Goal: Task Accomplishment & Management: Use online tool/utility

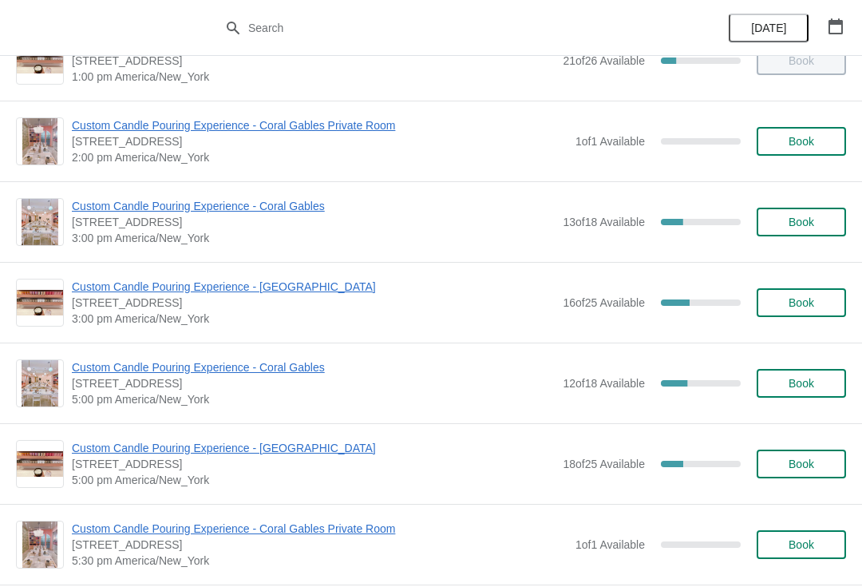
scroll to position [422, 0]
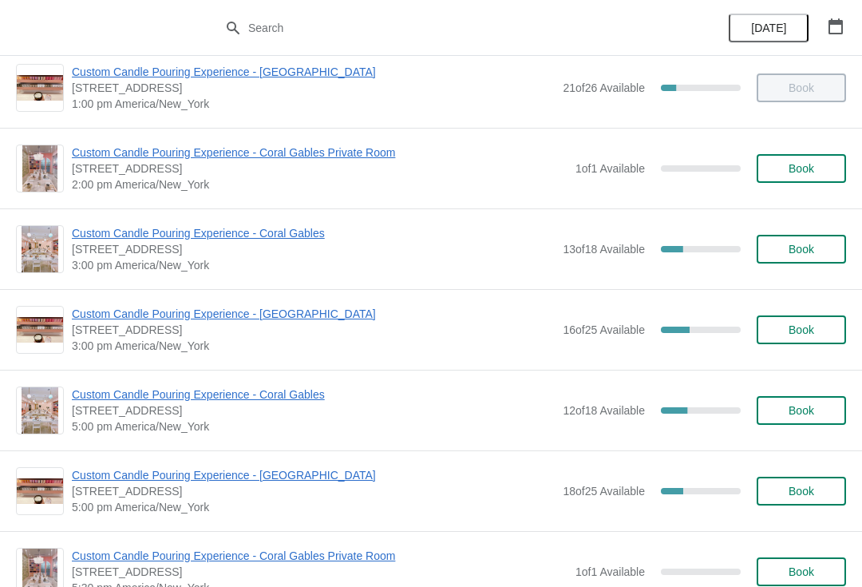
click at [117, 230] on span "Custom Candle Pouring Experience - Coral Gables" at bounding box center [313, 233] width 483 height 16
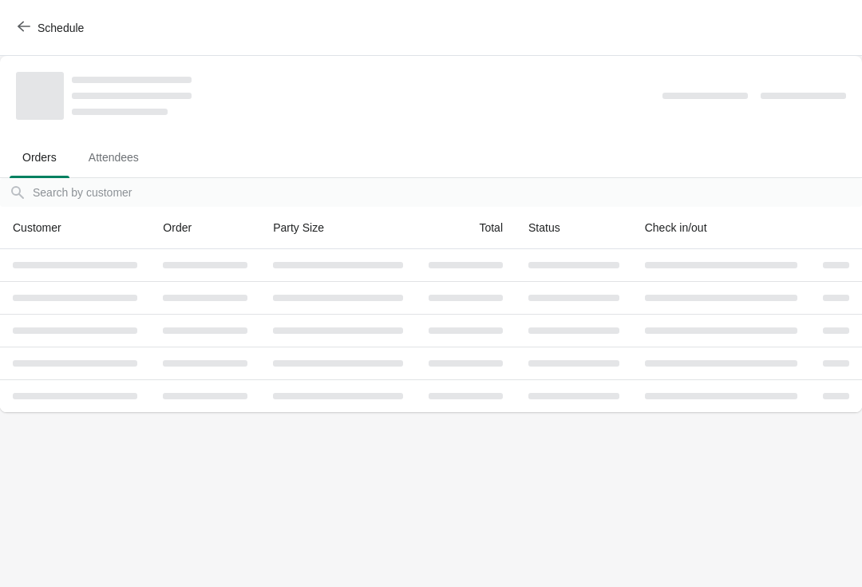
scroll to position [0, 0]
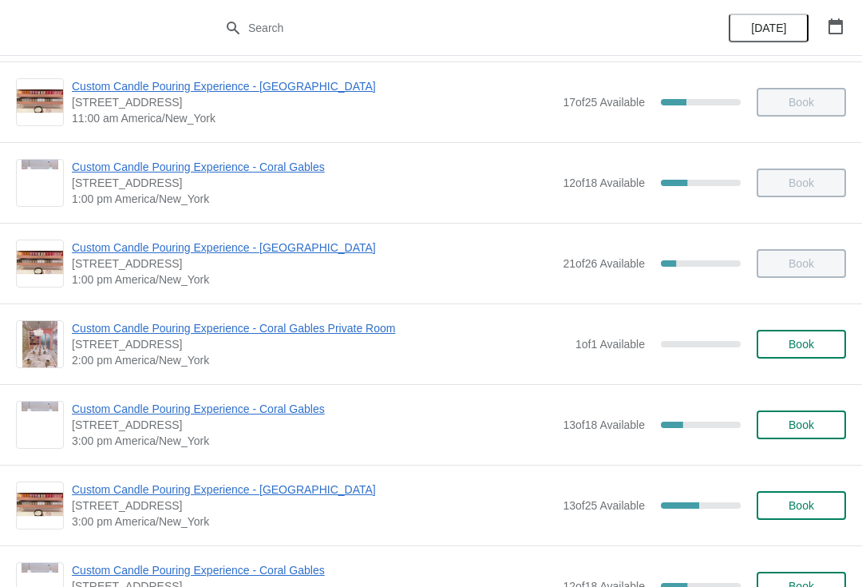
scroll to position [259, 0]
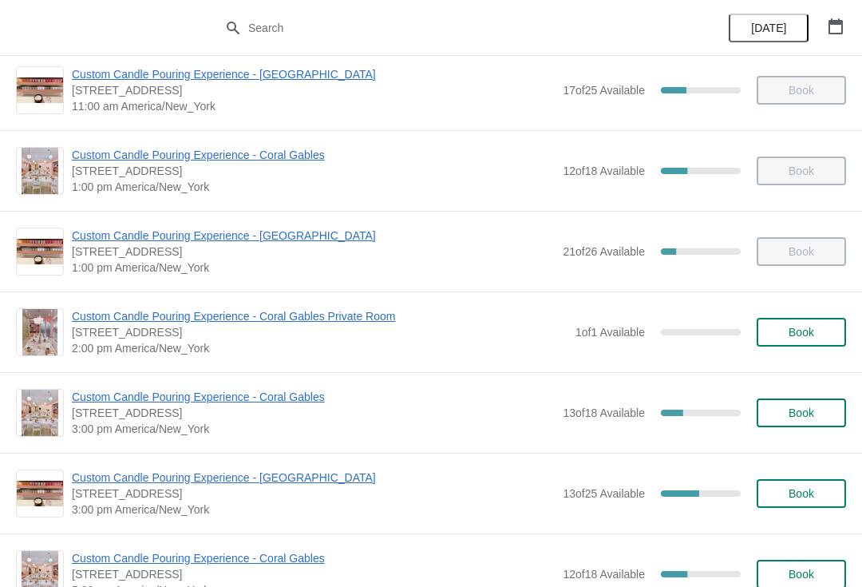
click at [208, 391] on span "Custom Candle Pouring Experience - Coral Gables" at bounding box center [313, 397] width 483 height 16
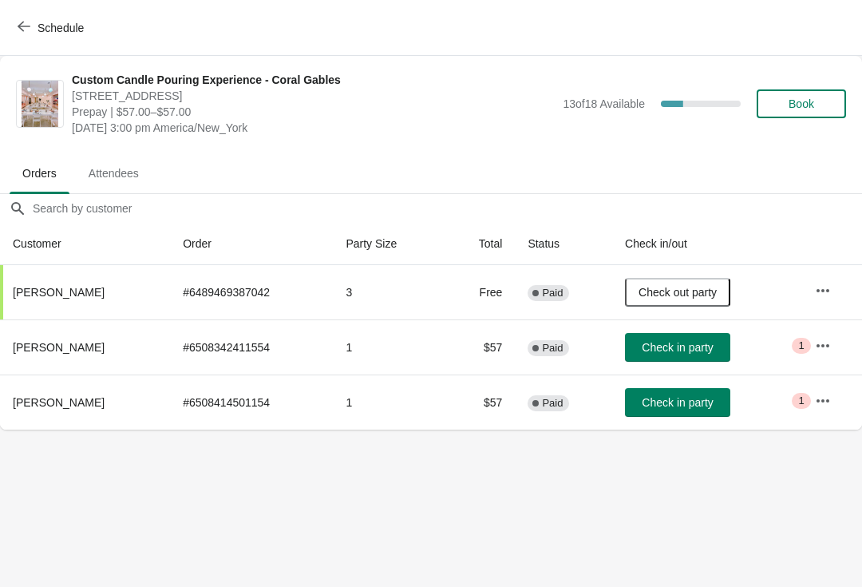
scroll to position [0, 0]
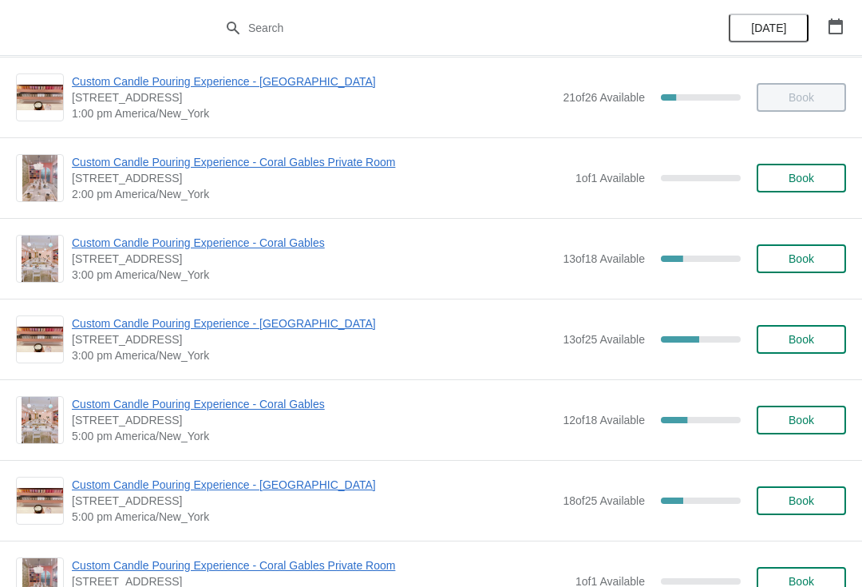
scroll to position [411, 0]
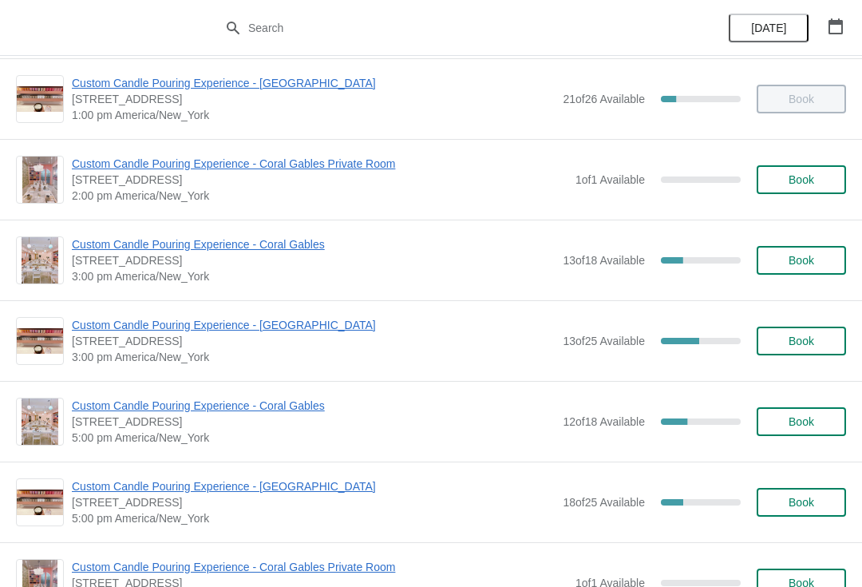
click at [103, 251] on span "Custom Candle Pouring Experience - Coral Gables" at bounding box center [313, 244] width 483 height 16
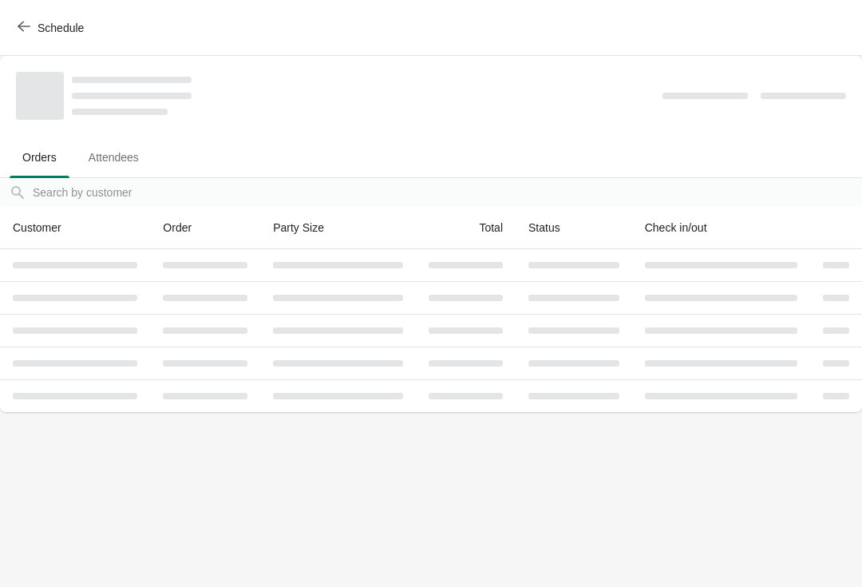
scroll to position [0, 0]
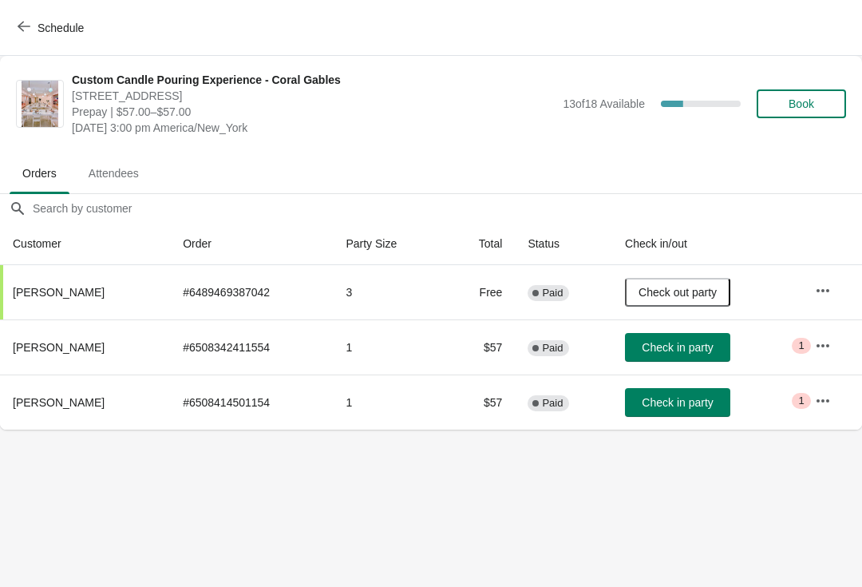
click at [702, 347] on span "Check in party" at bounding box center [677, 347] width 71 height 13
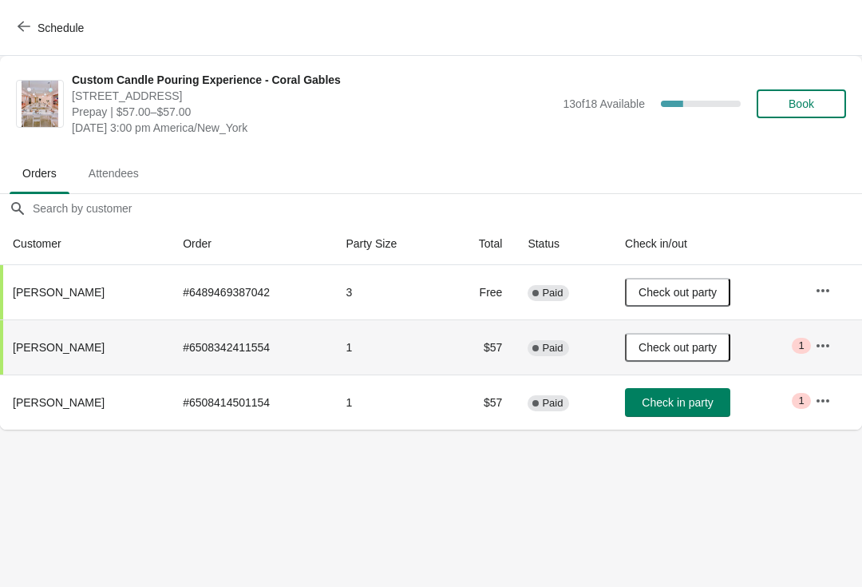
click at [699, 394] on button "Check in party" at bounding box center [677, 402] width 105 height 29
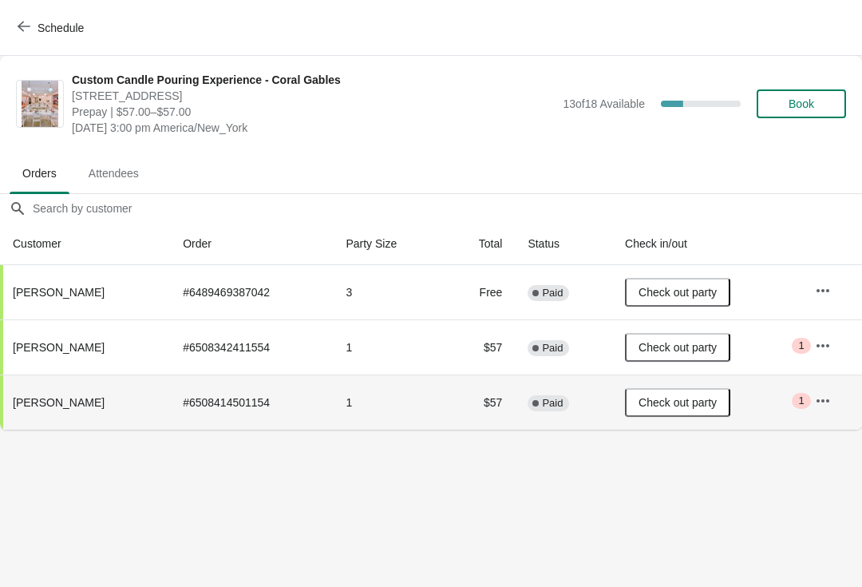
click at [57, 28] on span "Schedule" at bounding box center [61, 28] width 46 height 13
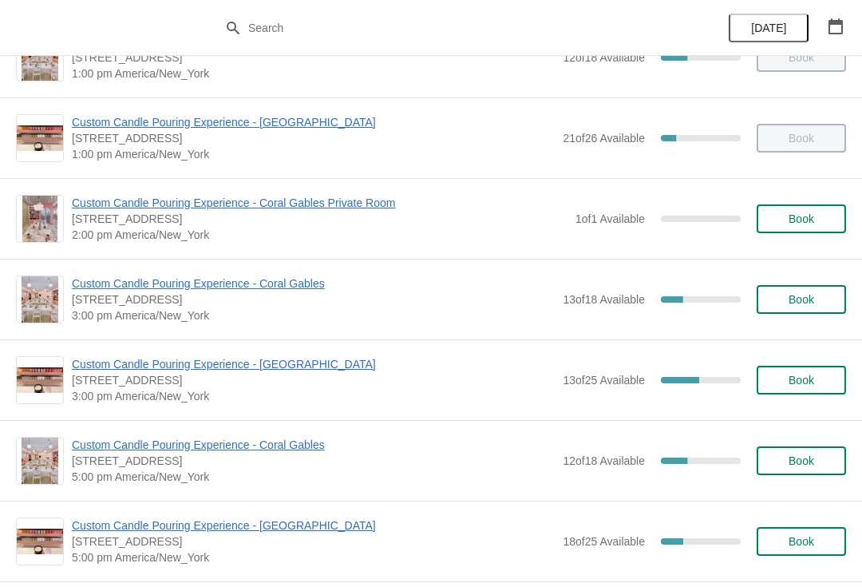
scroll to position [403, 0]
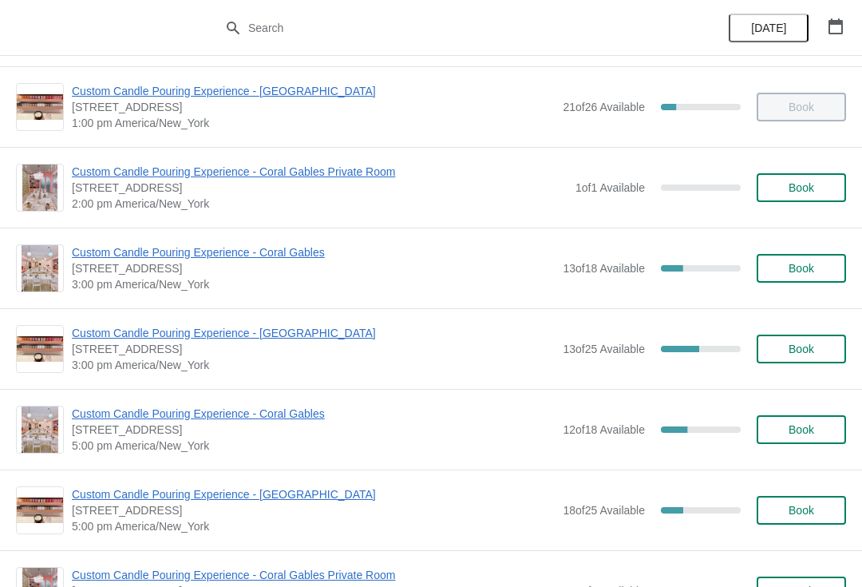
click at [207, 418] on span "Custom Candle Pouring Experience - Coral Gables" at bounding box center [313, 414] width 483 height 16
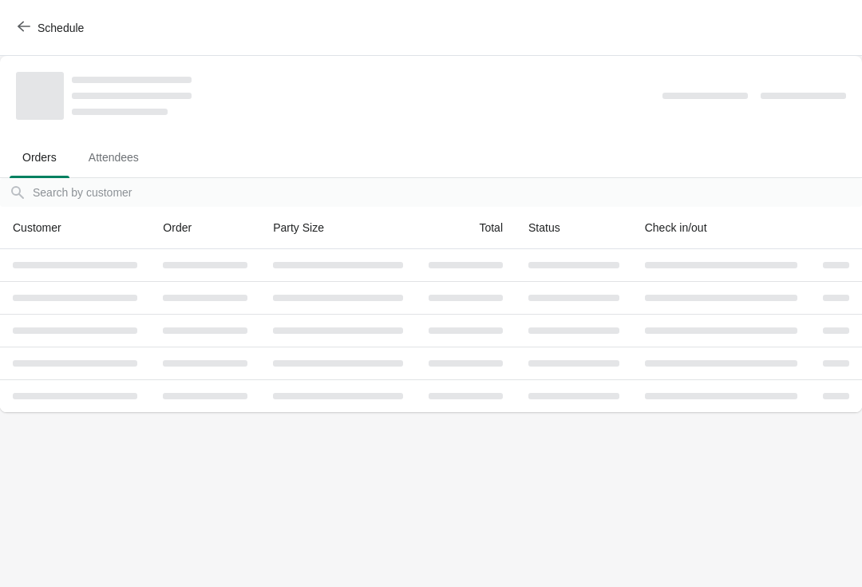
scroll to position [0, 0]
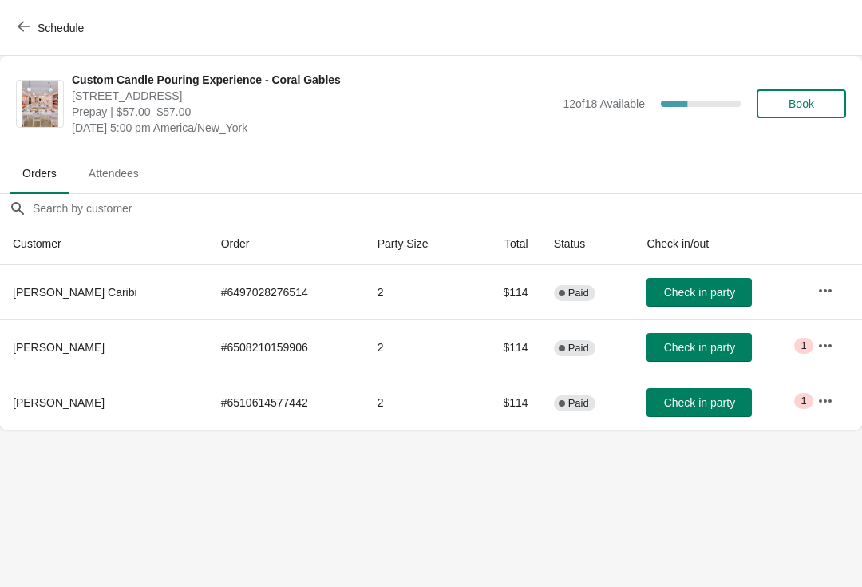
click at [69, 18] on button "Schedule" at bounding box center [52, 28] width 89 height 29
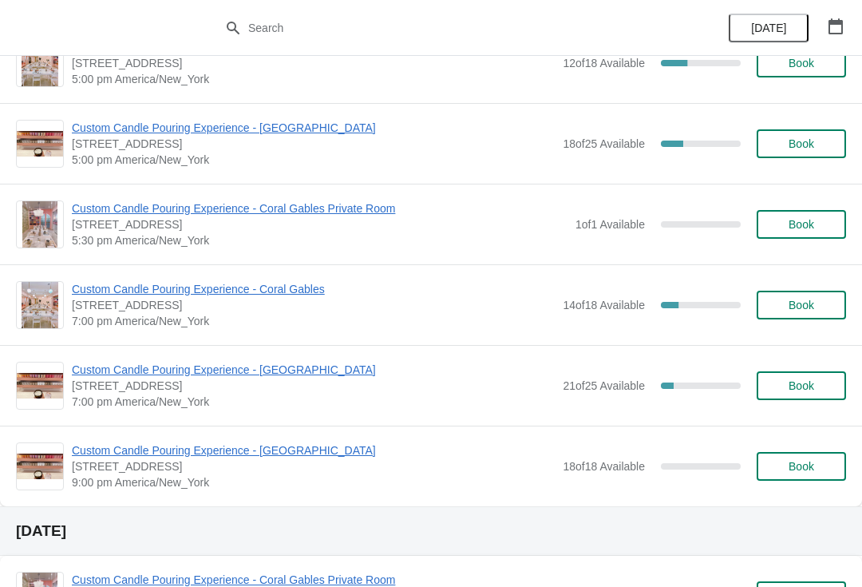
scroll to position [783, 0]
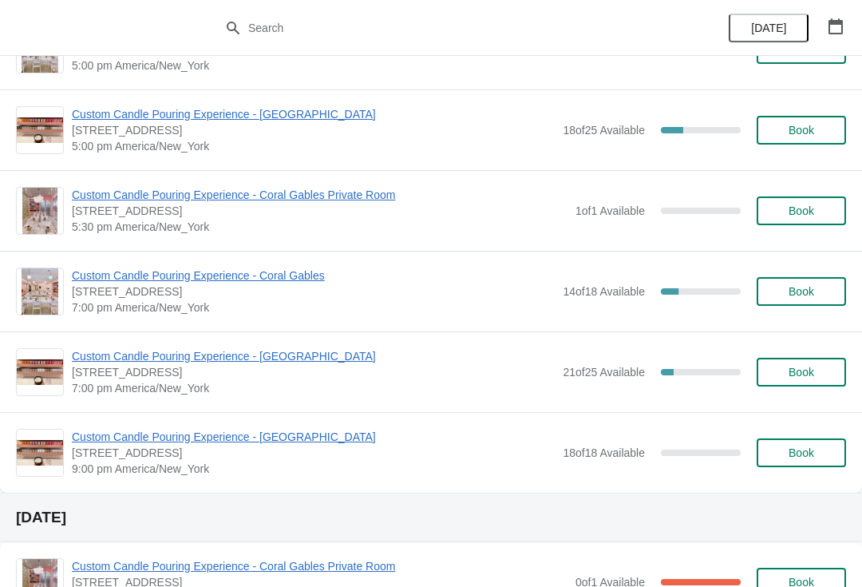
click at [255, 273] on span "Custom Candle Pouring Experience - Coral Gables" at bounding box center [313, 275] width 483 height 16
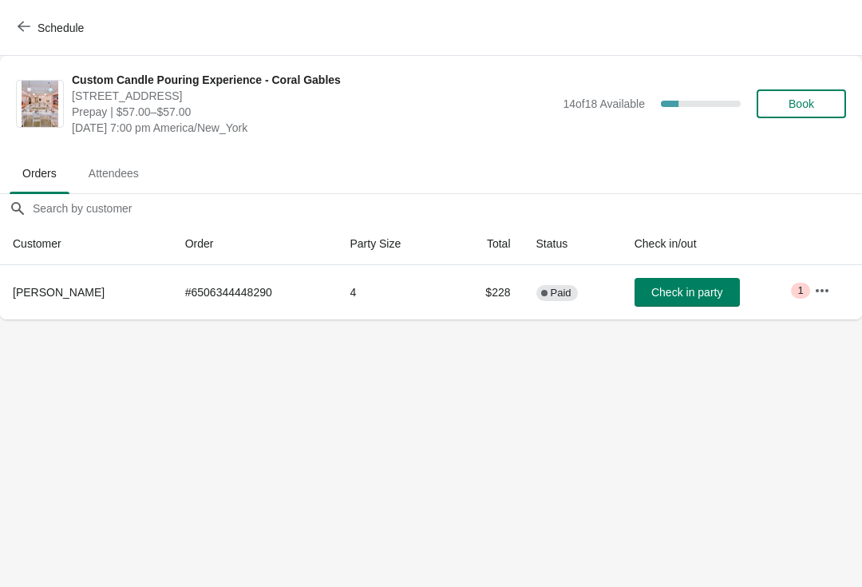
click at [46, 38] on button "Schedule" at bounding box center [52, 28] width 89 height 29
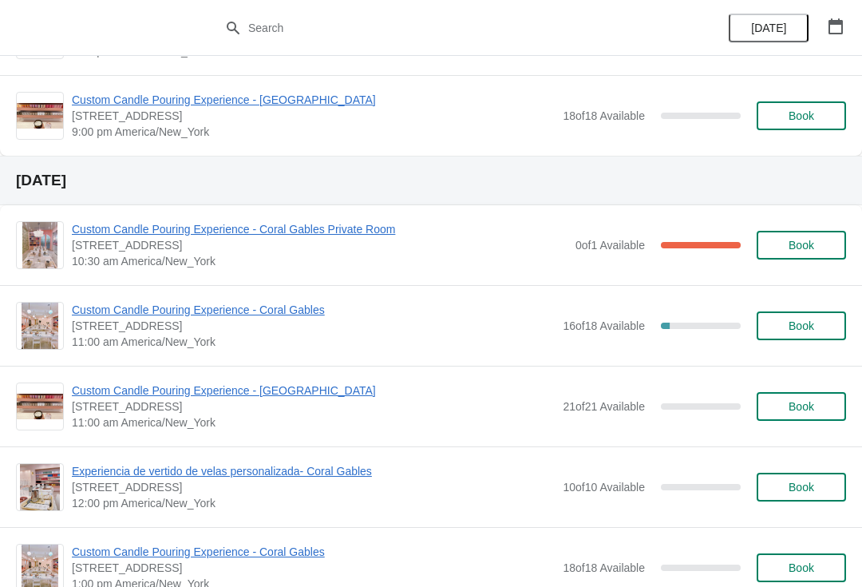
scroll to position [1106, 0]
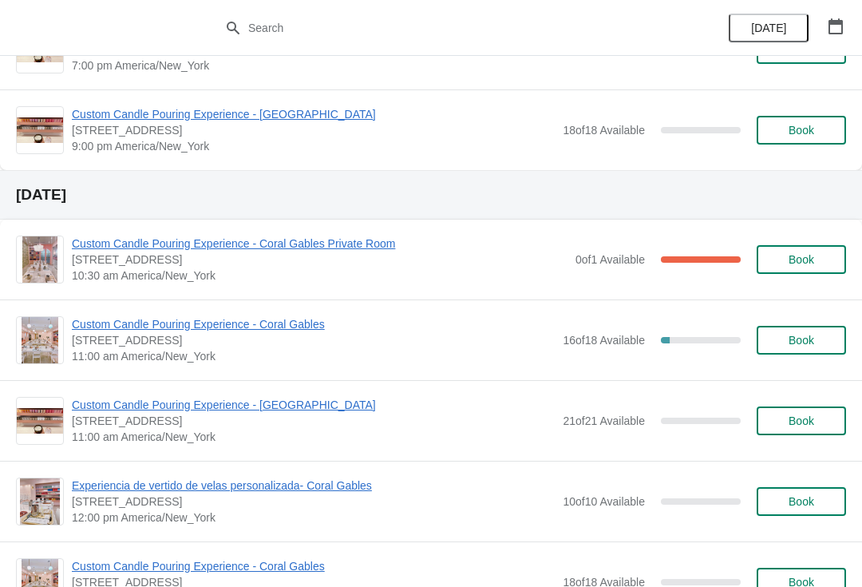
click at [105, 321] on span "Custom Candle Pouring Experience - Coral Gables" at bounding box center [313, 324] width 483 height 16
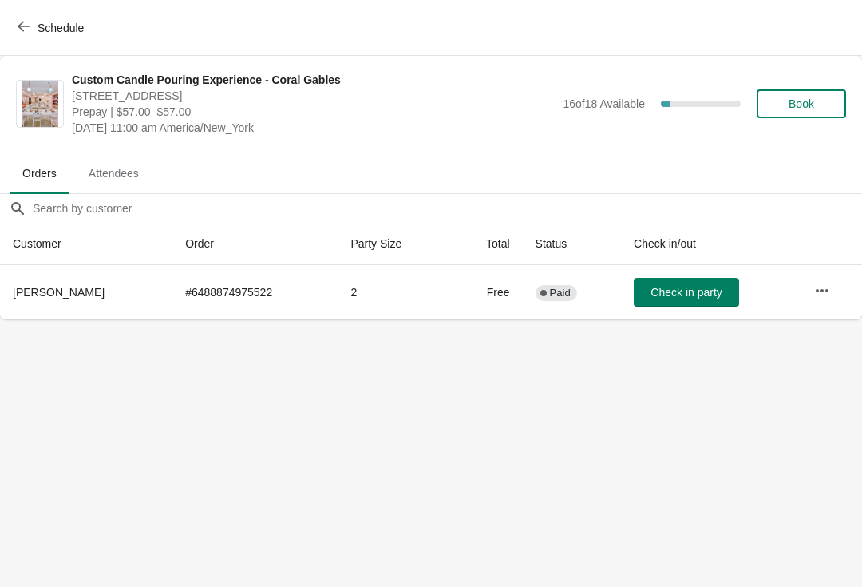
click at [46, 23] on span "Schedule" at bounding box center [61, 28] width 46 height 13
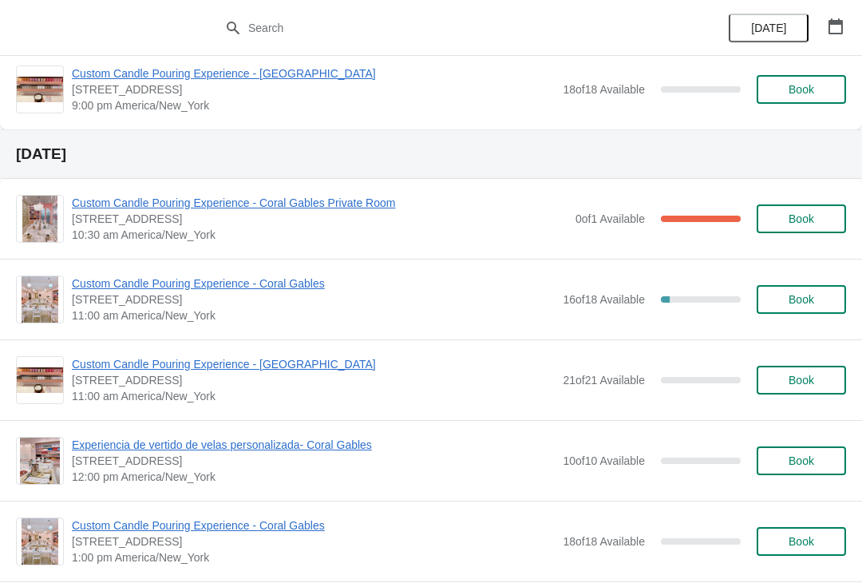
scroll to position [1151, 0]
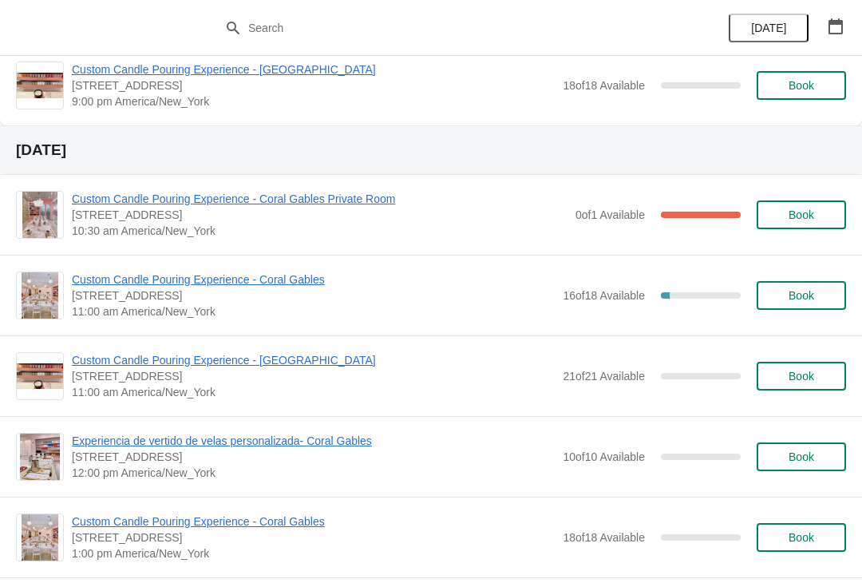
click at [97, 201] on span "Custom Candle Pouring Experience - Coral Gables Private Room" at bounding box center [320, 199] width 496 height 16
